Goal: Information Seeking & Learning: Learn about a topic

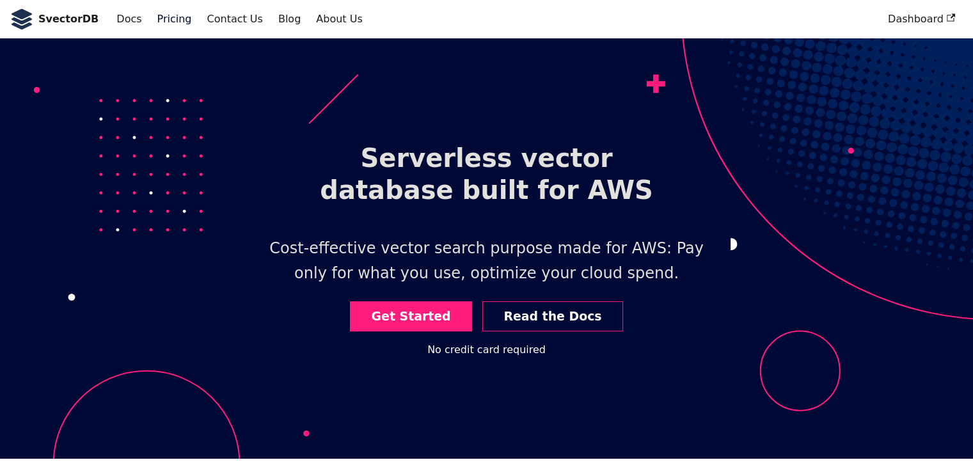
click at [150, 19] on link "Pricing" at bounding box center [175, 19] width 50 height 22
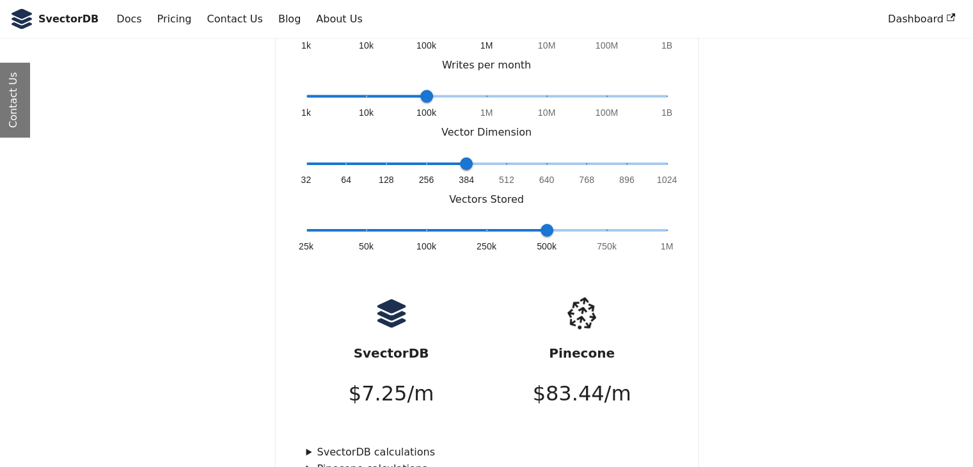
scroll to position [2740, 0]
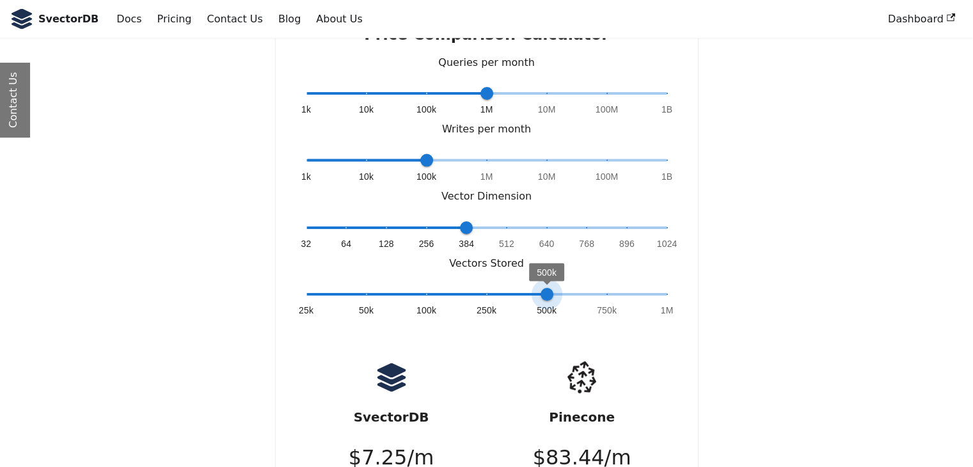
type input "*"
drag, startPoint x: 541, startPoint y: 231, endPoint x: 809, endPoint y: 259, distance: 270.2
click at [809, 259] on div "Price Comparison Calculator Queries per month 1k 10k 100k 1M 10M 100M 1B 1M Wri…" at bounding box center [487, 283] width 845 height 578
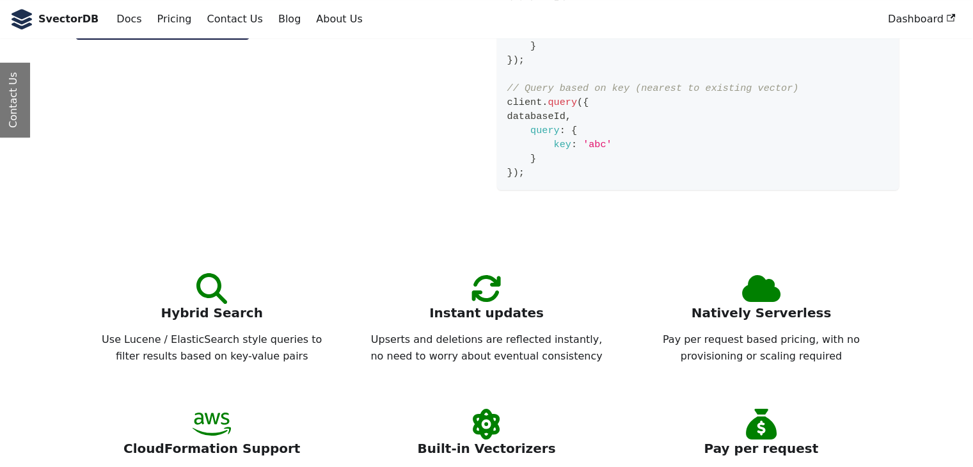
scroll to position [0, 0]
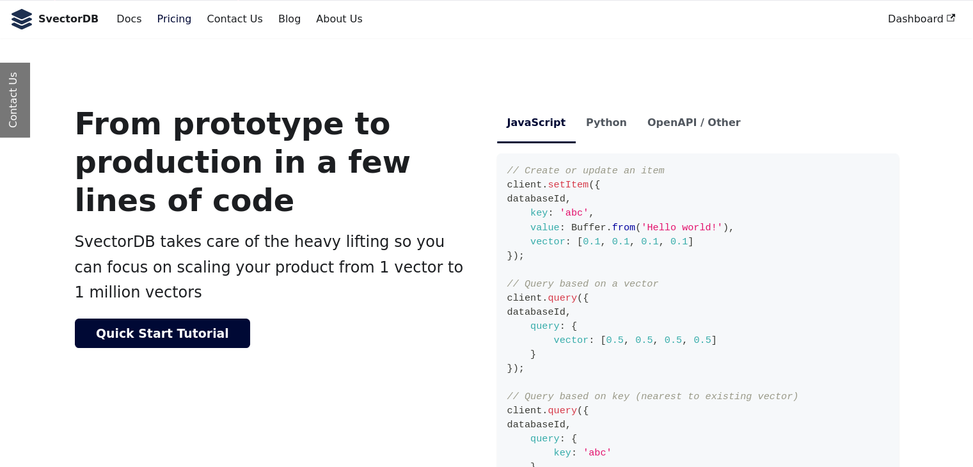
click at [157, 19] on link "Pricing" at bounding box center [175, 19] width 50 height 22
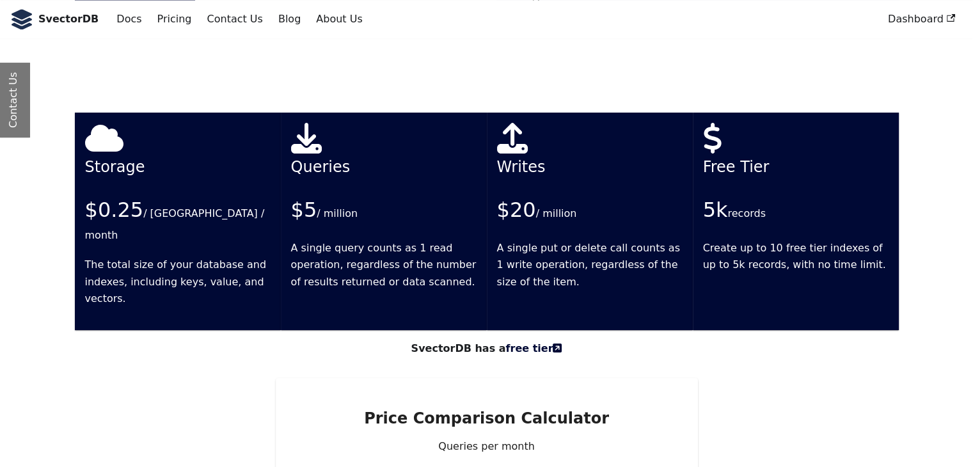
scroll to position [2484, 0]
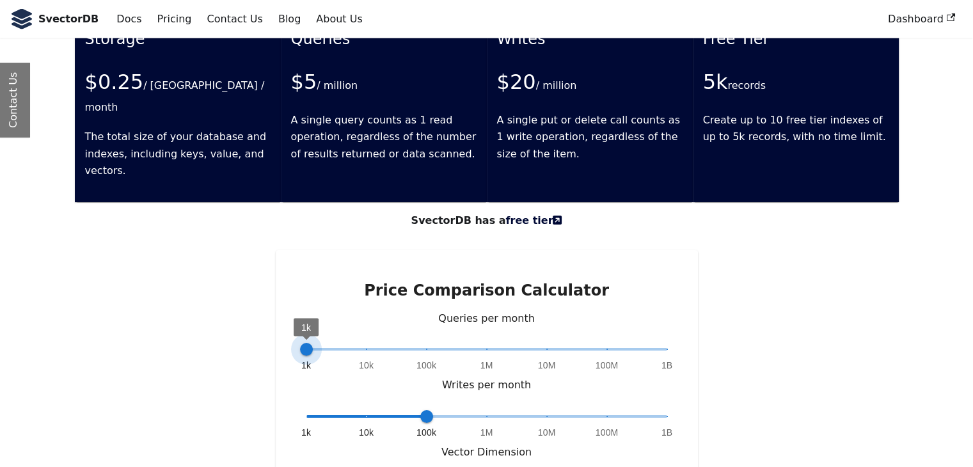
drag, startPoint x: 486, startPoint y: 290, endPoint x: 281, endPoint y: 302, distance: 205.8
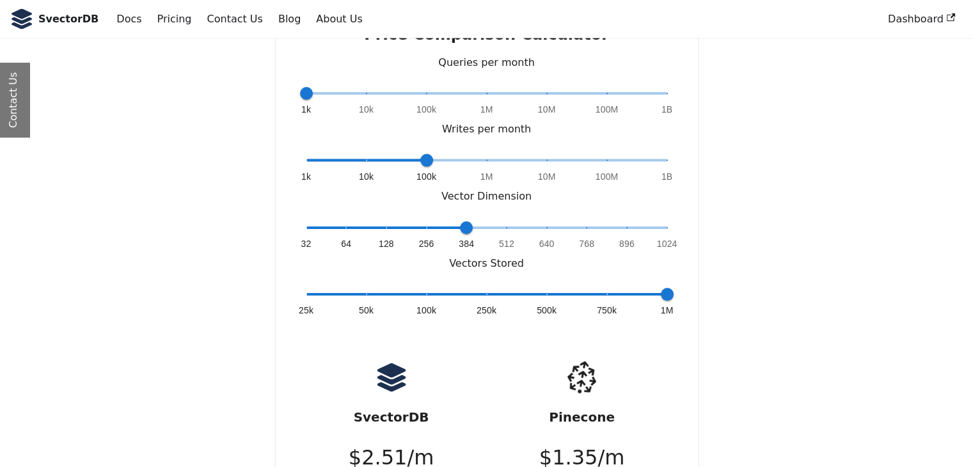
scroll to position [2676, 0]
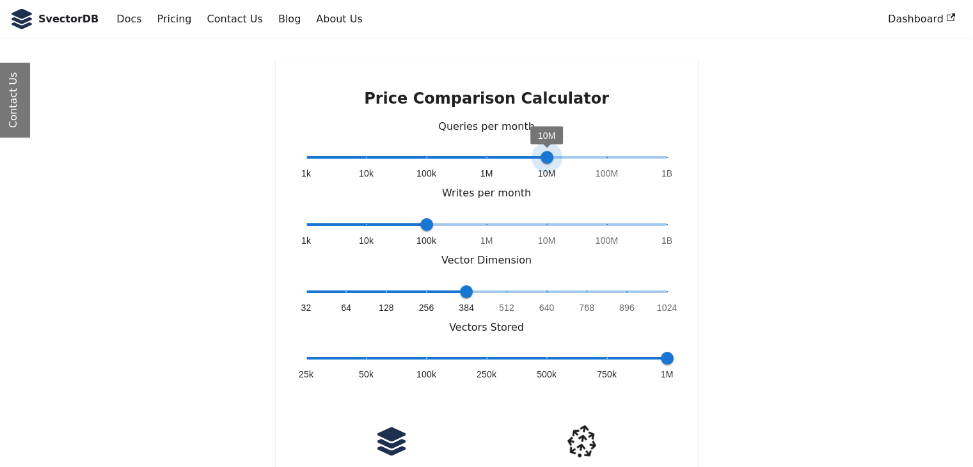
type input "*"
drag, startPoint x: 420, startPoint y: 99, endPoint x: 687, endPoint y: 124, distance: 268.1
click at [687, 124] on div "Price Comparison Calculator Queries per month 1k 10k 100k 1M 10M 100M 1B 1B Wri…" at bounding box center [487, 347] width 422 height 578
drag, startPoint x: 668, startPoint y: 158, endPoint x: 676, endPoint y: 161, distance: 8.1
click at [676, 161] on div "Price Comparison Calculator Queries per month 1k 10k 100k 1M 10M 100M 1B 1B Wri…" at bounding box center [487, 347] width 422 height 578
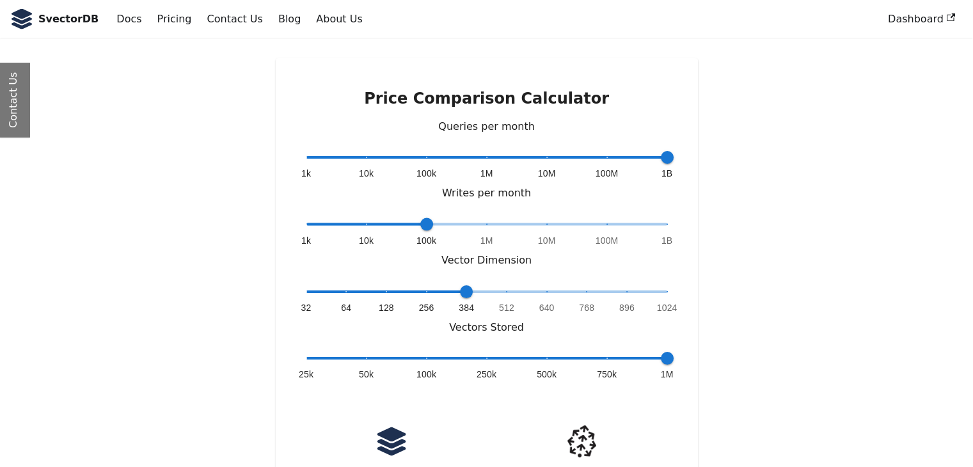
type input "*"
drag, startPoint x: 658, startPoint y: 157, endPoint x: 669, endPoint y: 162, distance: 12.0
click at [662, 215] on span "1k 10k 100k 1M 10M 100M 1B 100k" at bounding box center [487, 224] width 361 height 19
type input "*"
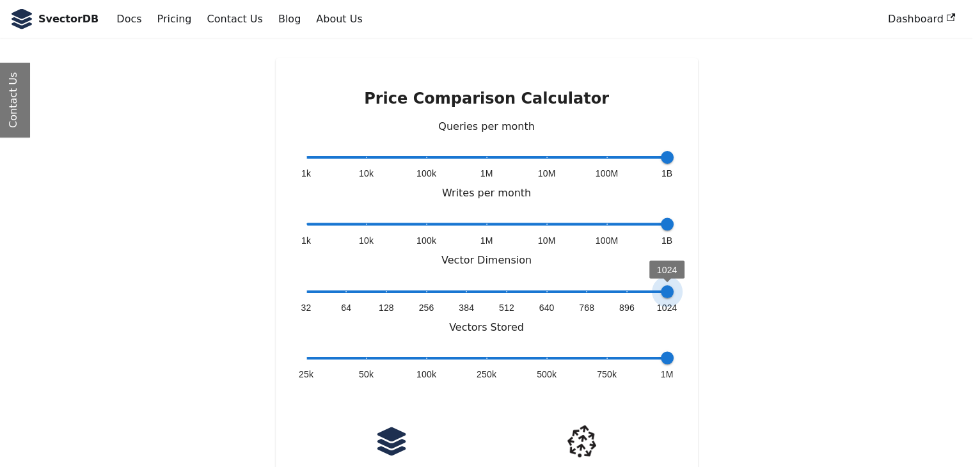
drag, startPoint x: 660, startPoint y: 223, endPoint x: 733, endPoint y: 268, distance: 85.9
click at [681, 233] on div "Price Comparison Calculator Queries per month 1k 10k 100k 1M 10M 100M 1B 1B Wri…" at bounding box center [487, 347] width 422 height 578
